Goal: Task Accomplishment & Management: Use online tool/utility

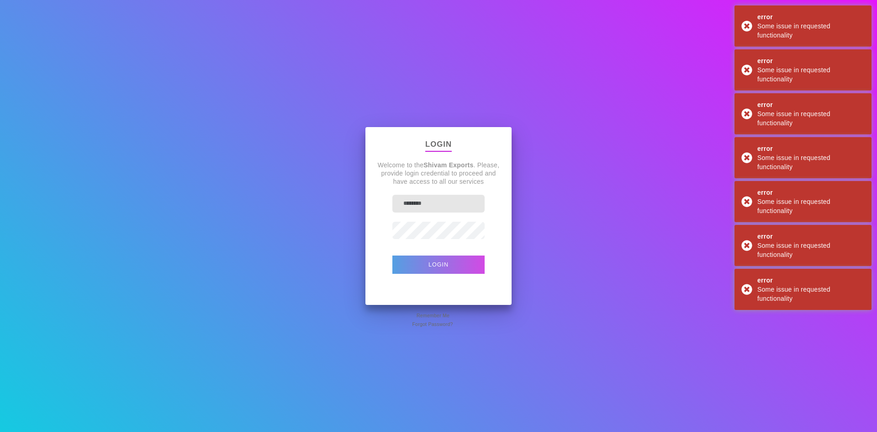
type input "********"
click at [462, 269] on button "Login" at bounding box center [438, 264] width 92 height 18
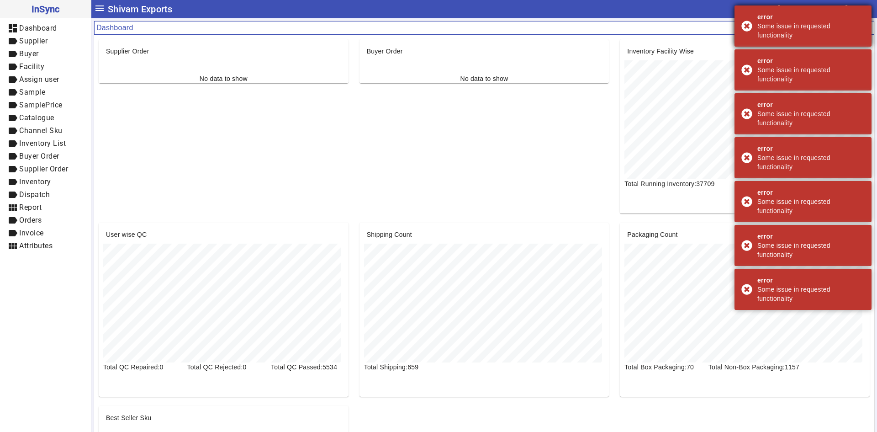
click at [748, 26] on div "error Some issue in requested functionality" at bounding box center [803, 25] width 137 height 41
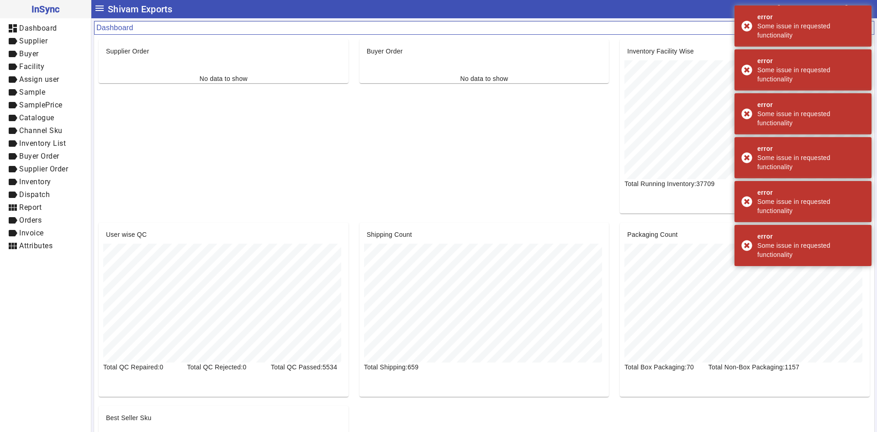
click at [748, 26] on div "error Some issue in requested functionality" at bounding box center [803, 25] width 137 height 41
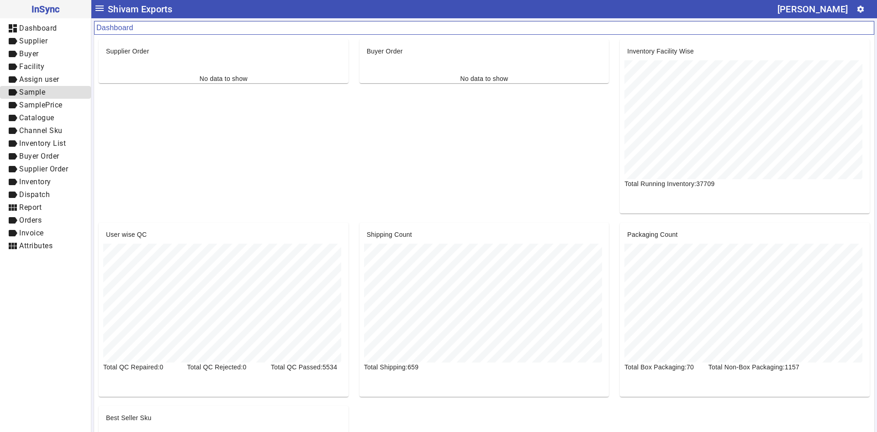
click at [53, 91] on span "label Sample" at bounding box center [45, 92] width 76 height 11
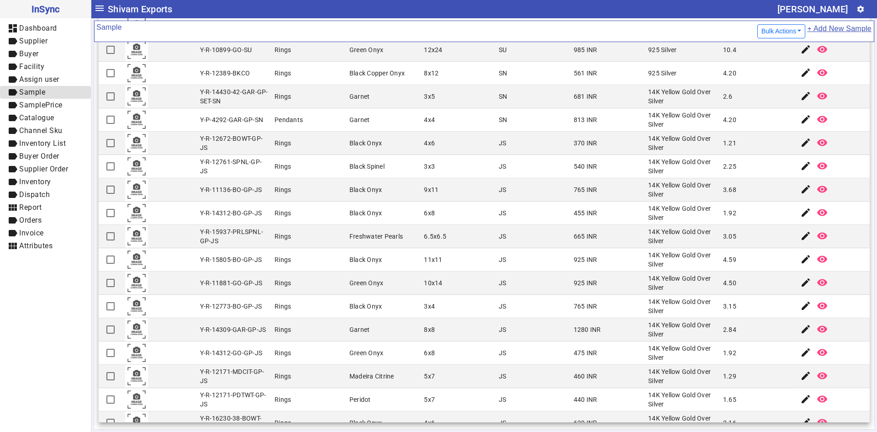
scroll to position [784, 0]
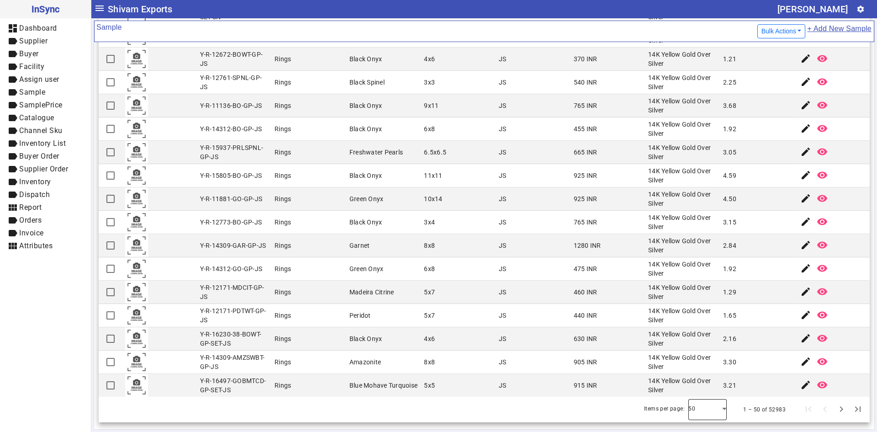
click at [711, 406] on div at bounding box center [708, 409] width 38 height 22
click at [700, 384] on mat-option "100" at bounding box center [695, 384] width 38 height 22
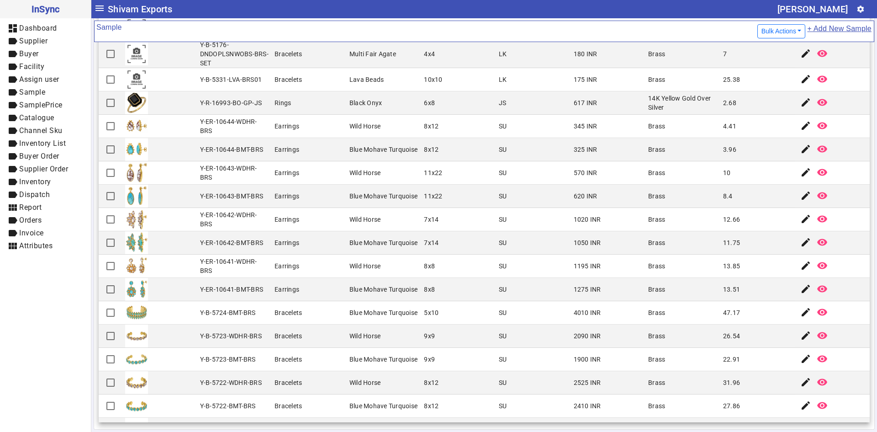
scroll to position [1268, 0]
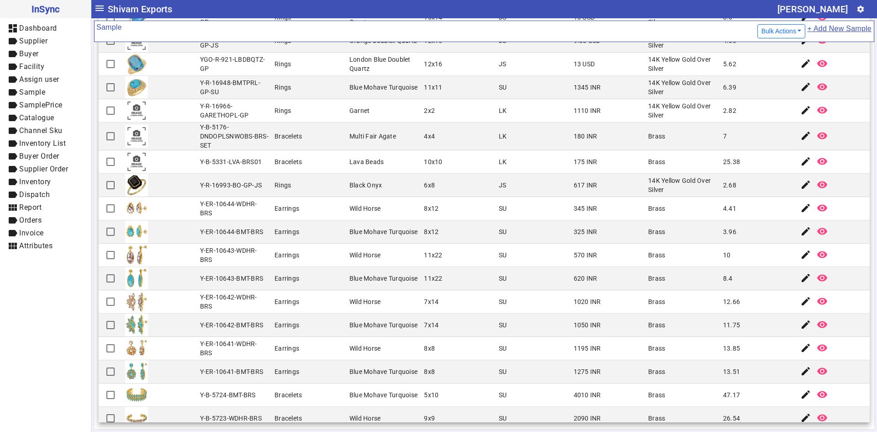
click at [685, 272] on mat-cell "Brass" at bounding box center [683, 278] width 75 height 23
